Goal: Information Seeking & Learning: Learn about a topic

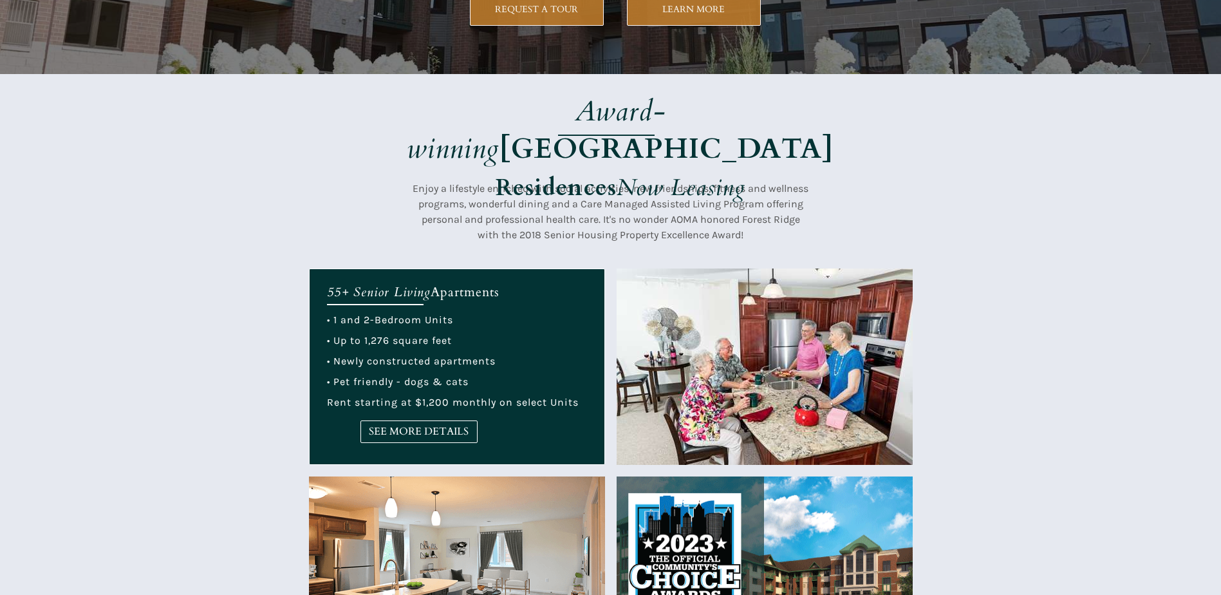
scroll to position [258, 0]
click at [429, 428] on span "SEE MORE DETAILS" at bounding box center [419, 431] width 116 height 12
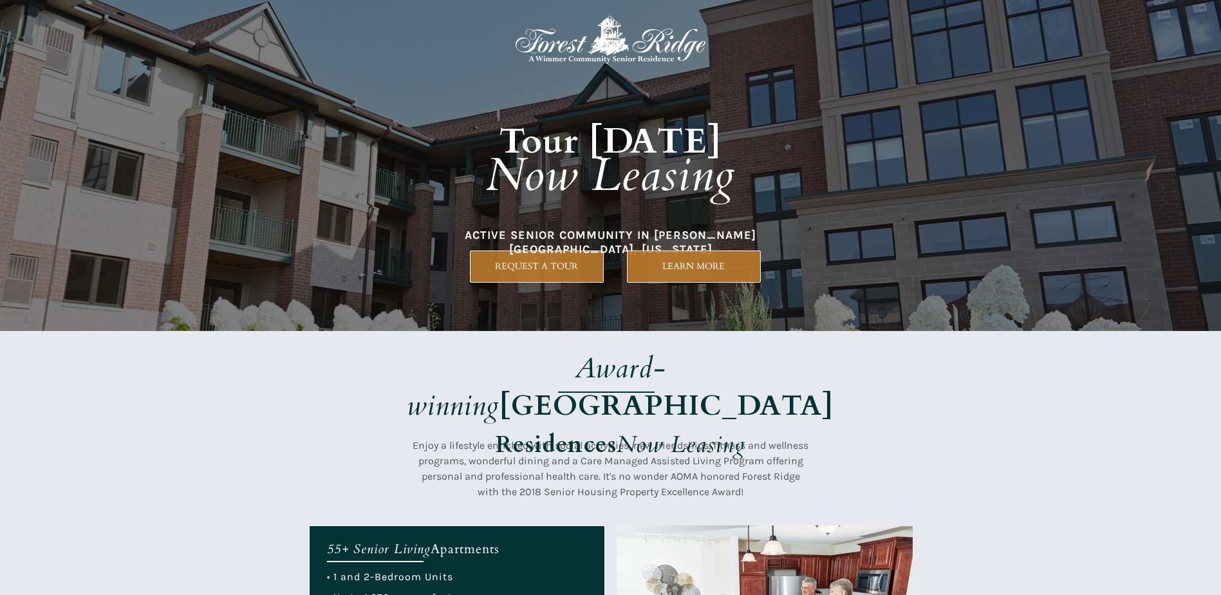
scroll to position [0, 0]
click at [675, 263] on span "LEARN MORE" at bounding box center [694, 266] width 133 height 11
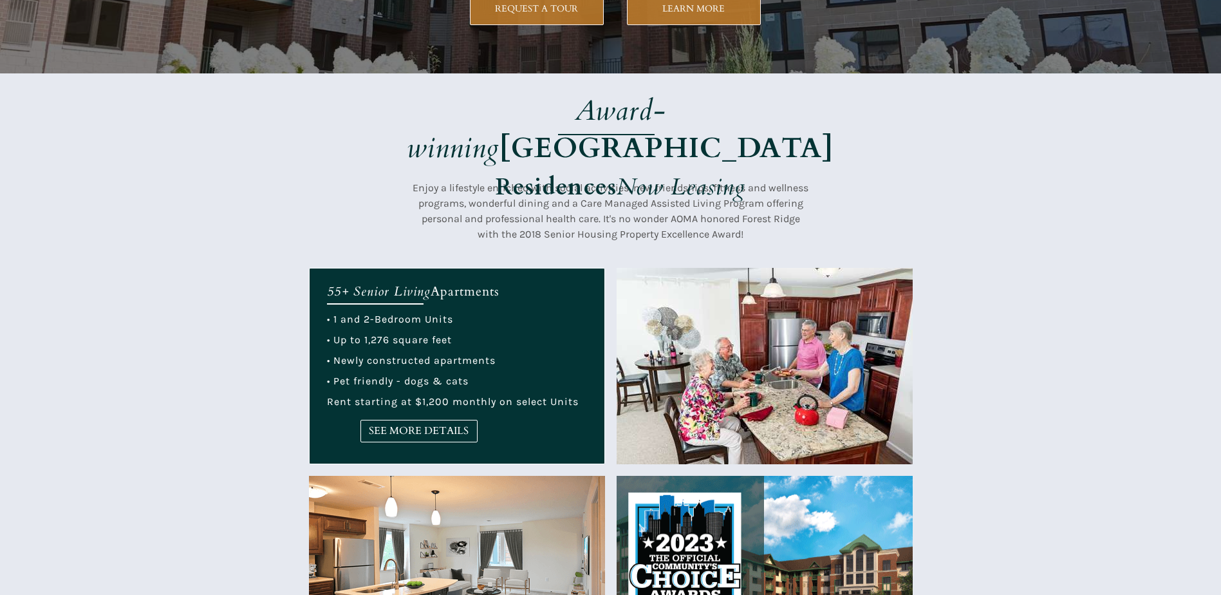
scroll to position [322, 0]
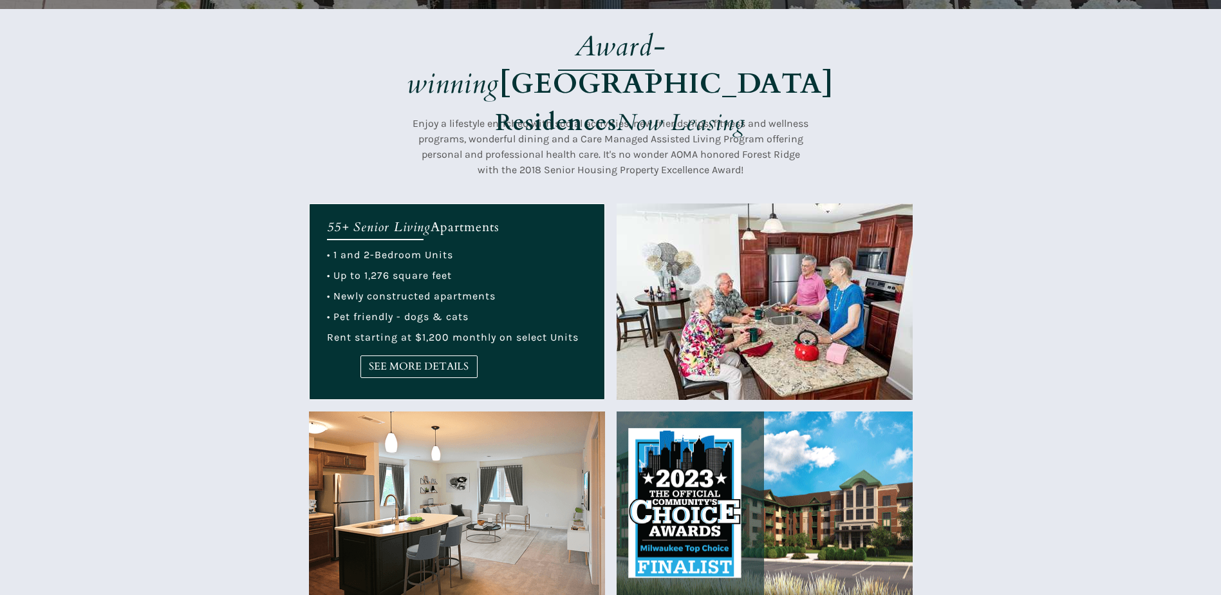
click at [762, 317] on img at bounding box center [765, 301] width 296 height 196
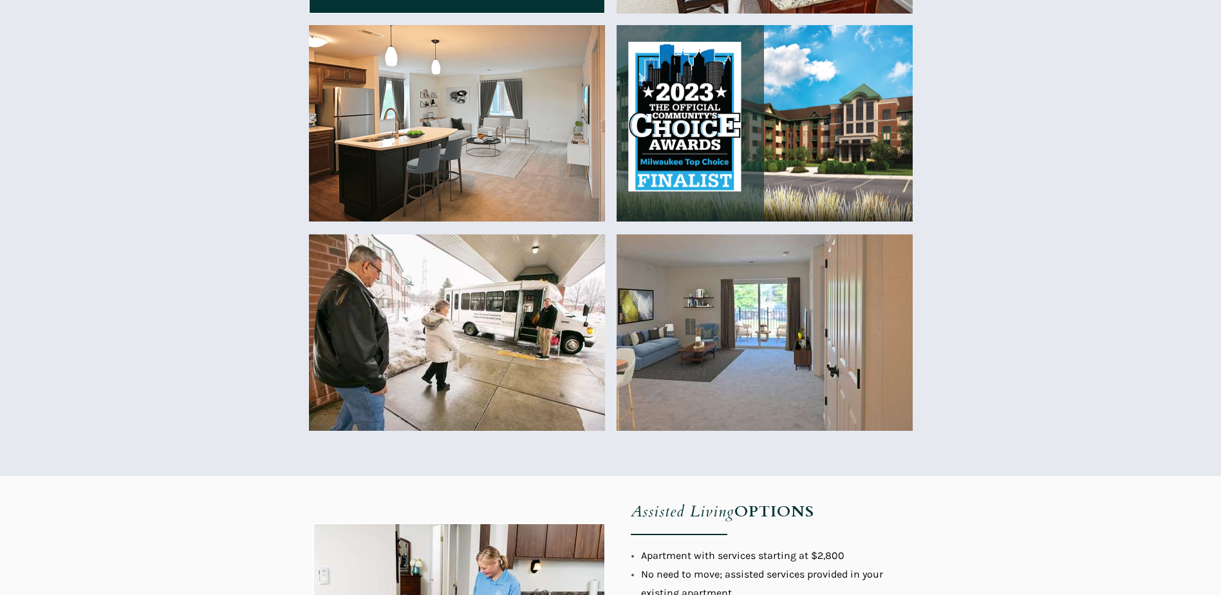
scroll to position [773, 0]
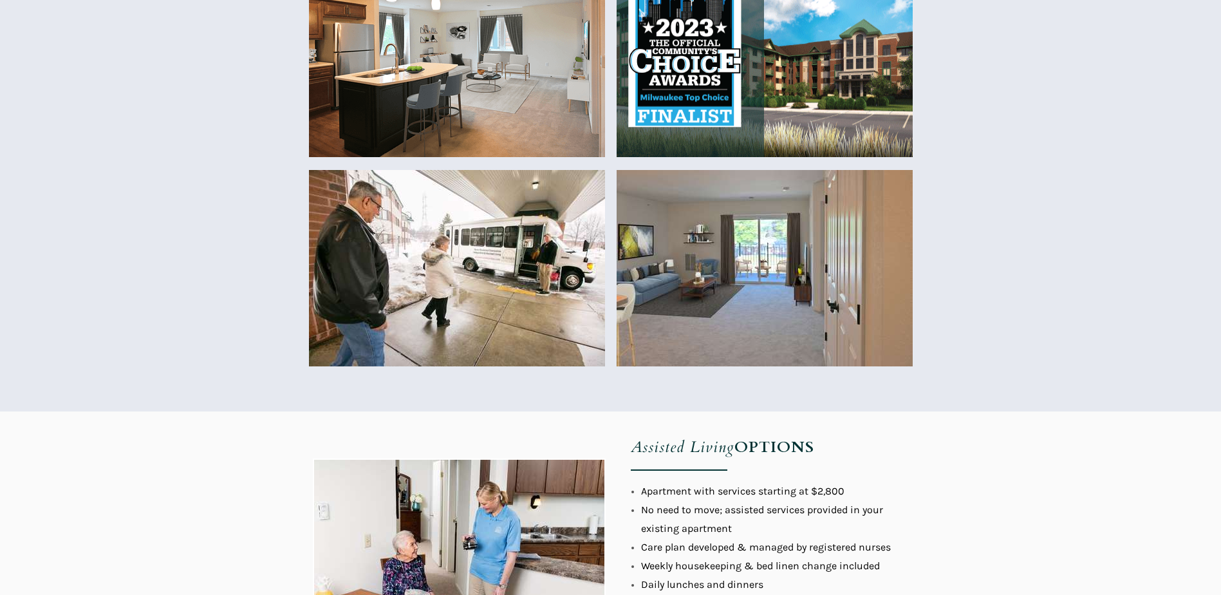
click at [481, 270] on img at bounding box center [457, 268] width 296 height 196
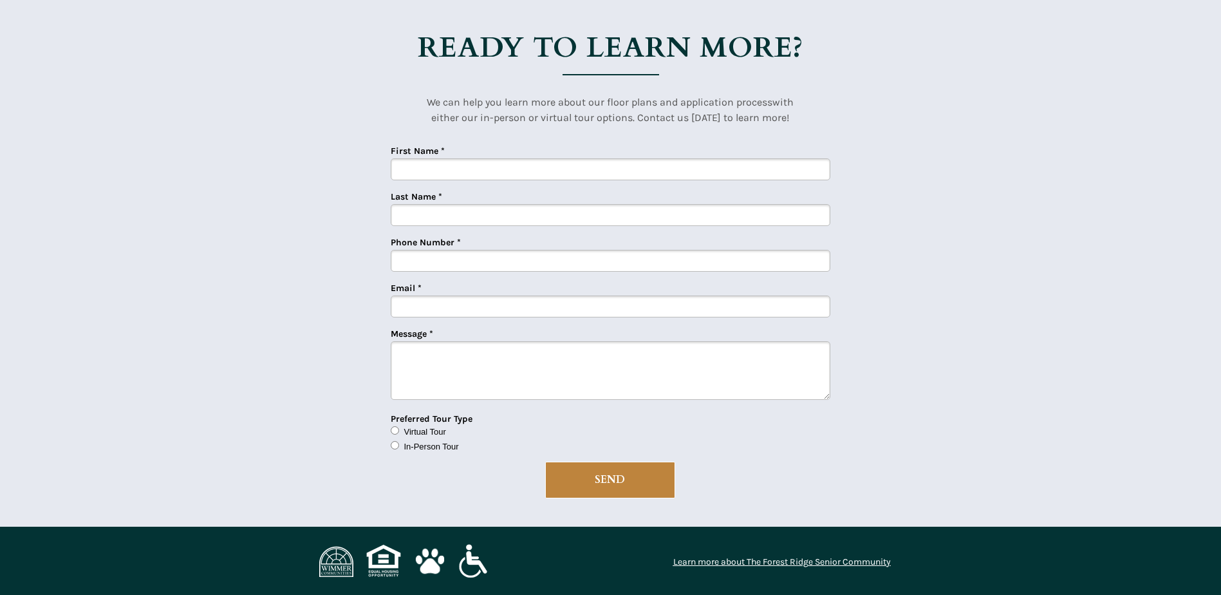
scroll to position [3109, 0]
